Goal: Task Accomplishment & Management: Manage account settings

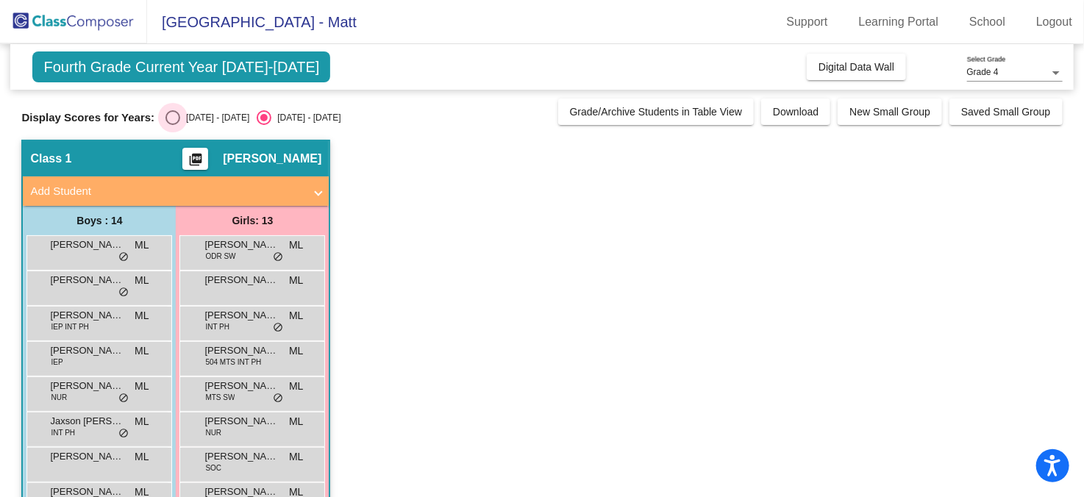
click at [173, 124] on div "Select an option" at bounding box center [172, 117] width 15 height 15
click at [173, 125] on input "[DATE] - [DATE]" at bounding box center [172, 125] width 1 height 1
radio input "true"
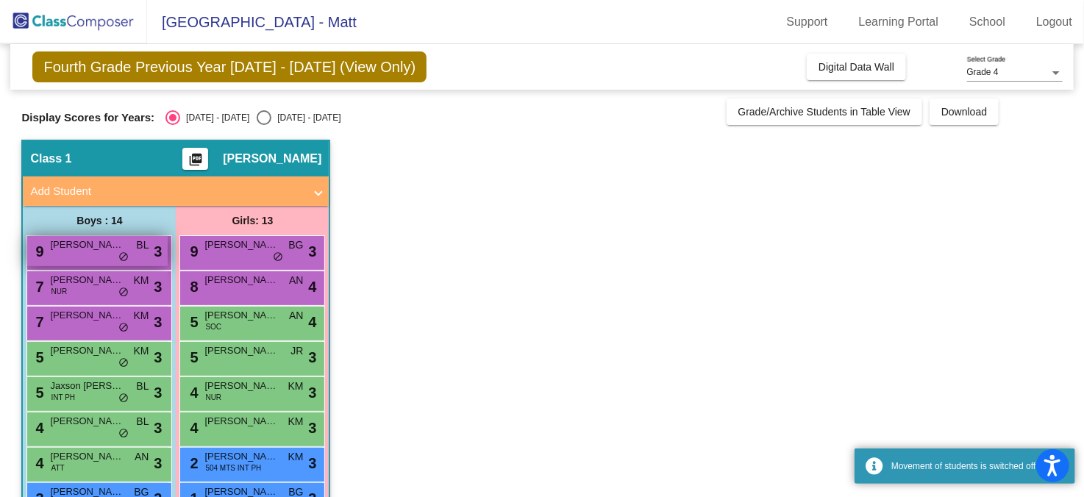
click at [96, 246] on span "[PERSON_NAME]" at bounding box center [87, 245] width 74 height 15
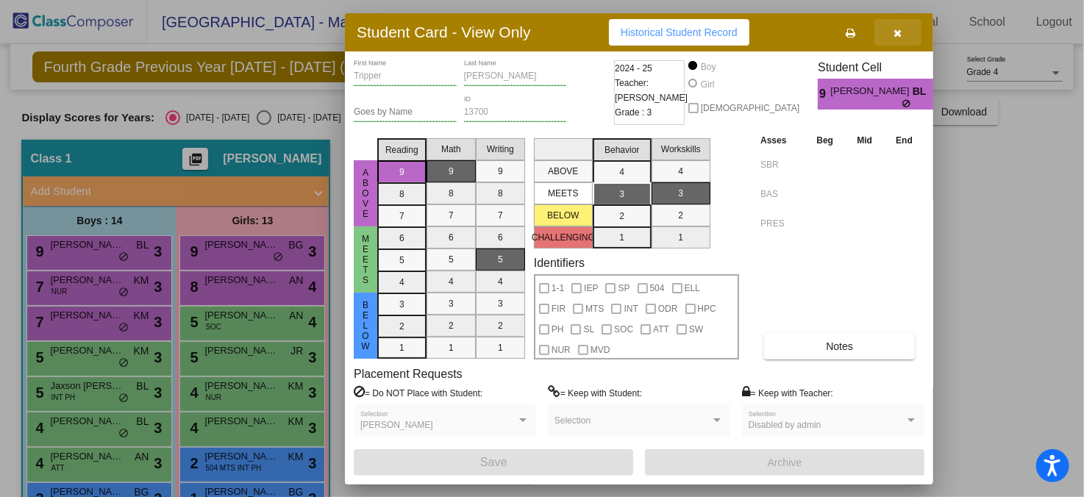
click at [902, 29] on icon "button" at bounding box center [898, 33] width 8 height 10
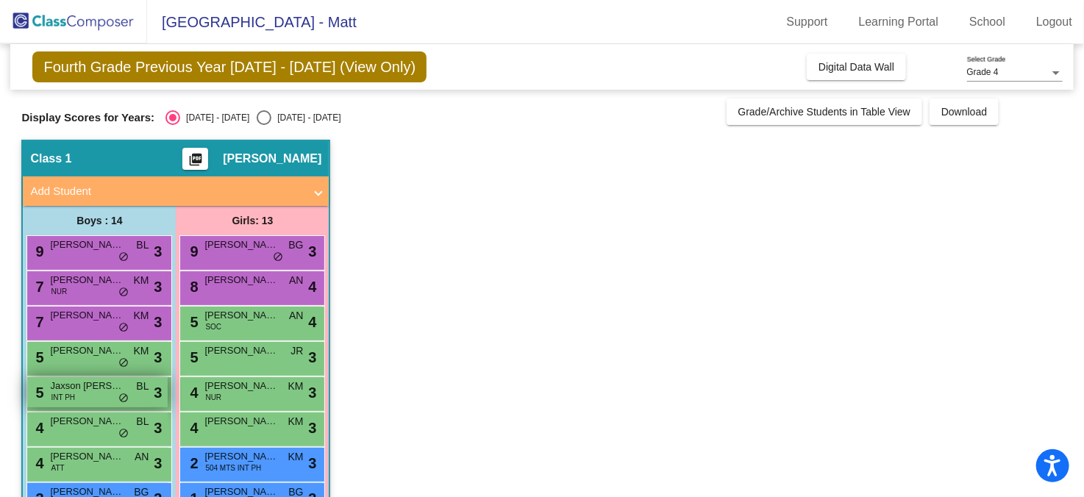
click at [85, 401] on div "5 Jaxson [PERSON_NAME] INT PH BL lock do_not_disturb_alt 3" at bounding box center [97, 392] width 140 height 30
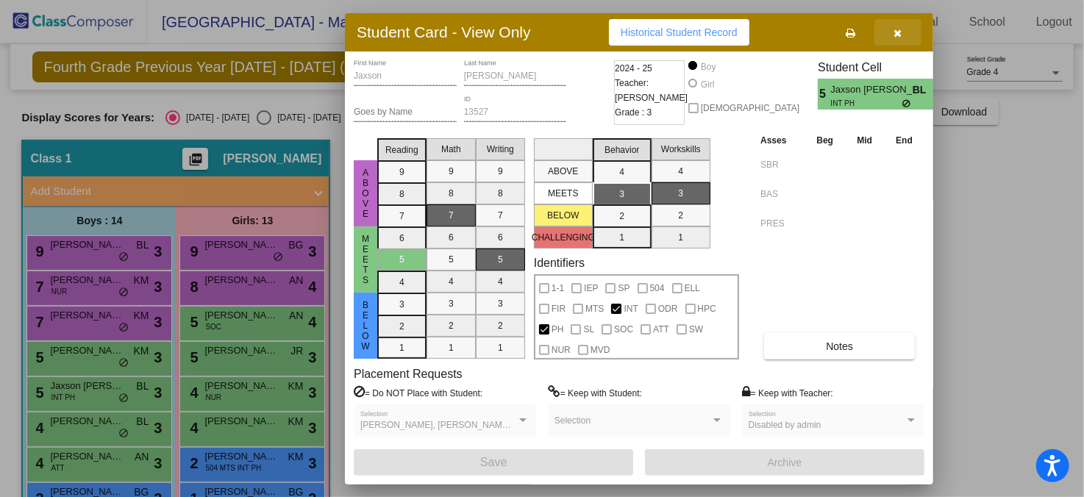
click at [902, 29] on button "button" at bounding box center [897, 32] width 47 height 26
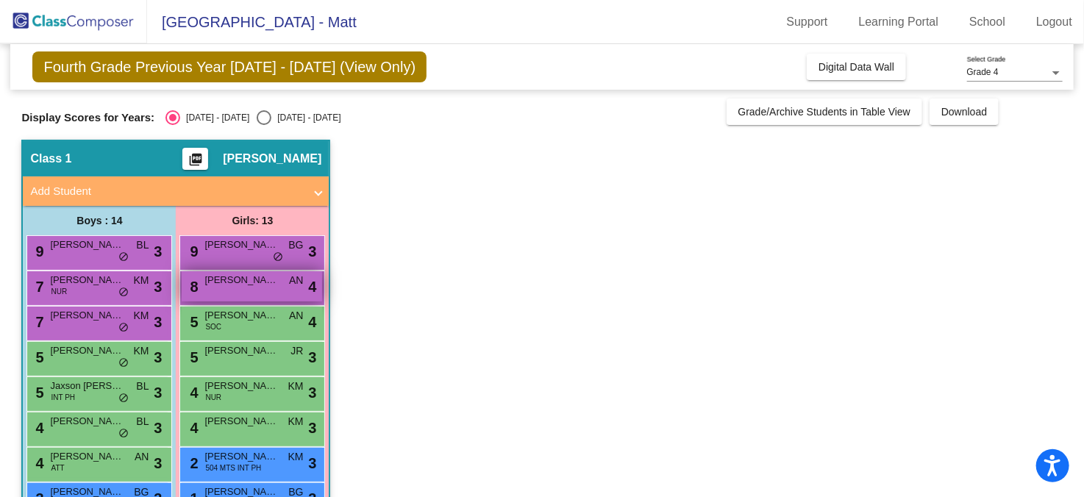
click at [252, 285] on span "[PERSON_NAME]" at bounding box center [241, 280] width 74 height 15
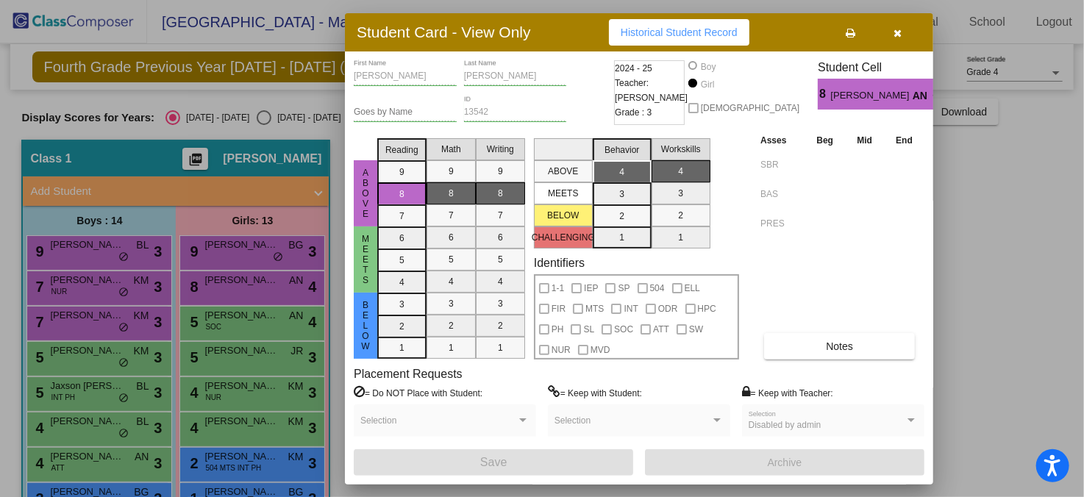
click at [904, 35] on button "button" at bounding box center [897, 32] width 47 height 26
